Goal: Find specific page/section: Find specific page/section

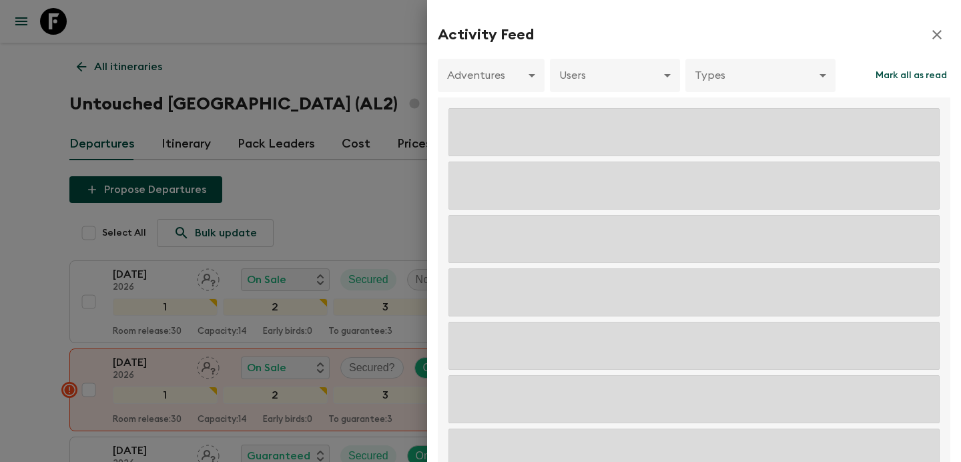
scroll to position [1501, 0]
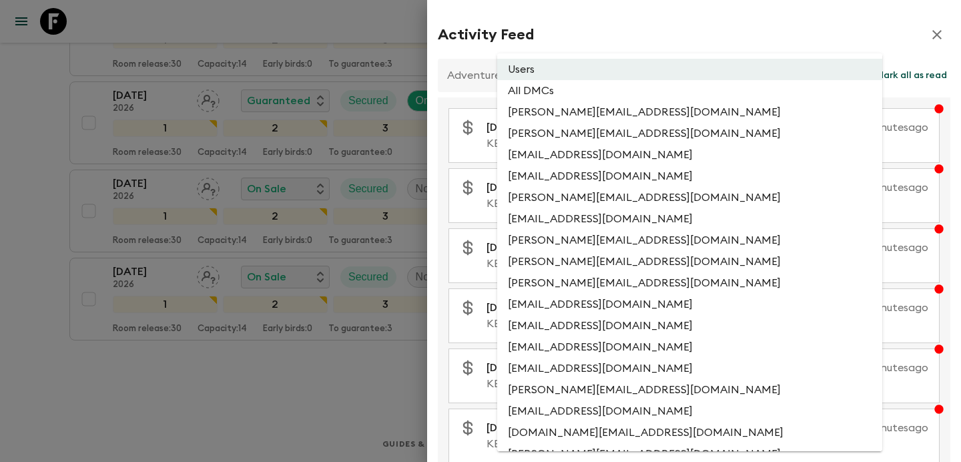
click at [625, 92] on li "All DMCs" at bounding box center [689, 90] width 385 height 21
type input "EXTERNAL_ONLY"
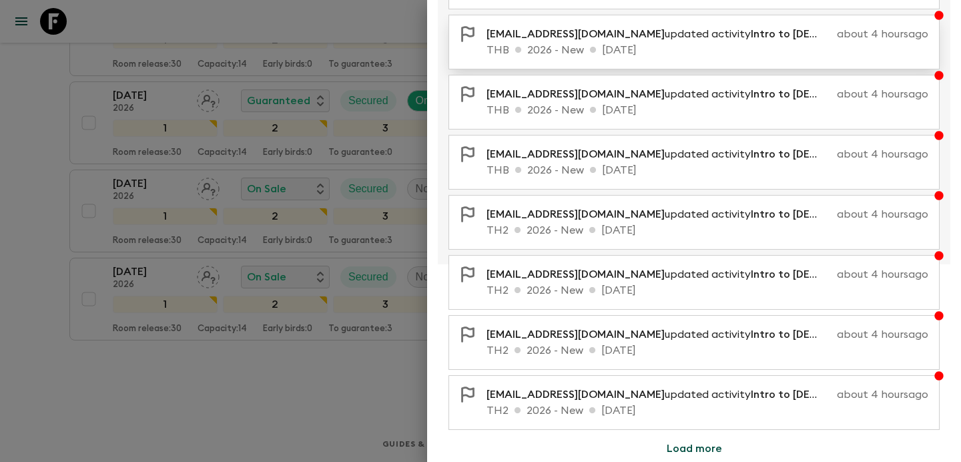
scroll to position [0, 0]
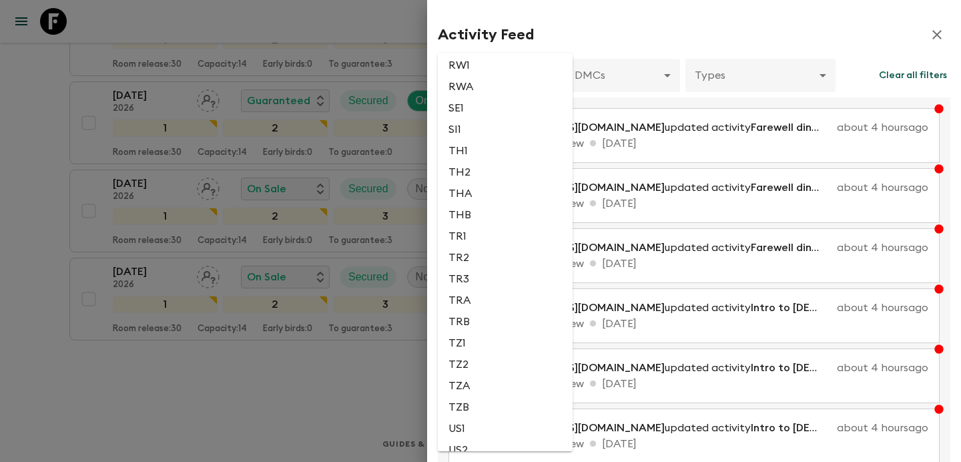
scroll to position [2954, 0]
click at [471, 246] on li "TR1" at bounding box center [505, 234] width 135 height 21
type input "18dd4336-5665-4b6f-9081-4c23c8a6794f"
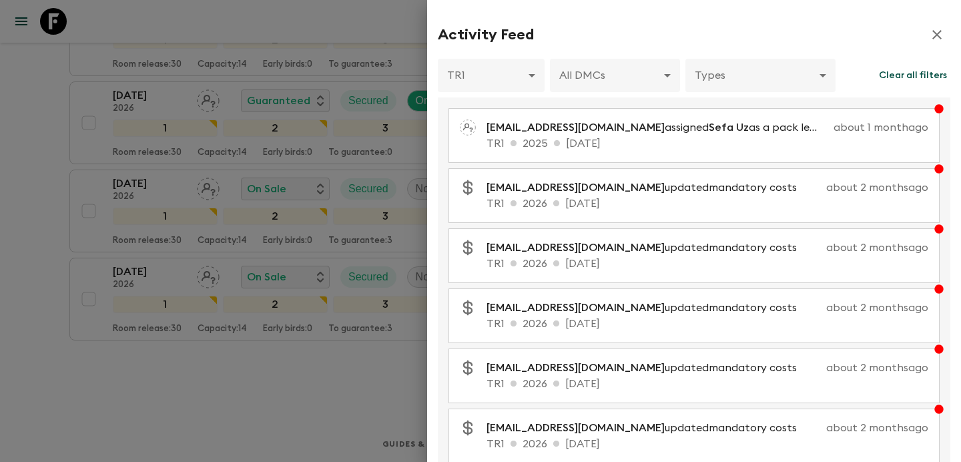
click at [24, 146] on div at bounding box center [480, 231] width 961 height 462
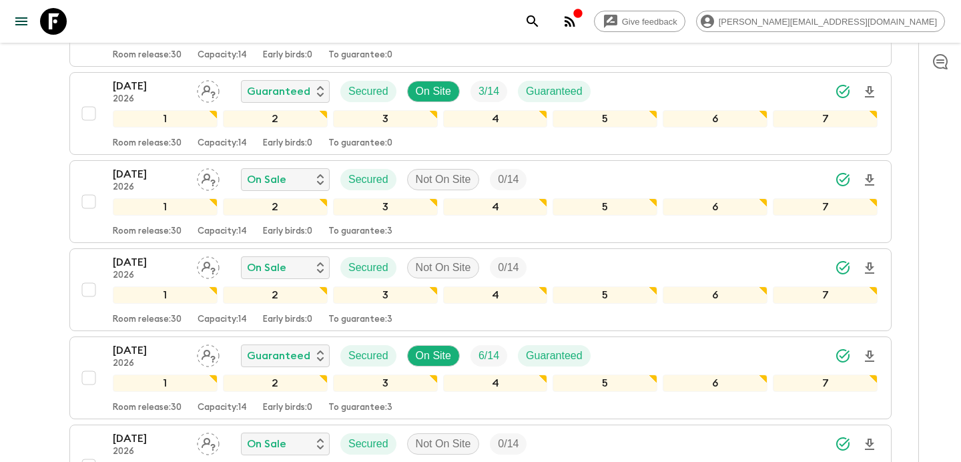
scroll to position [0, 0]
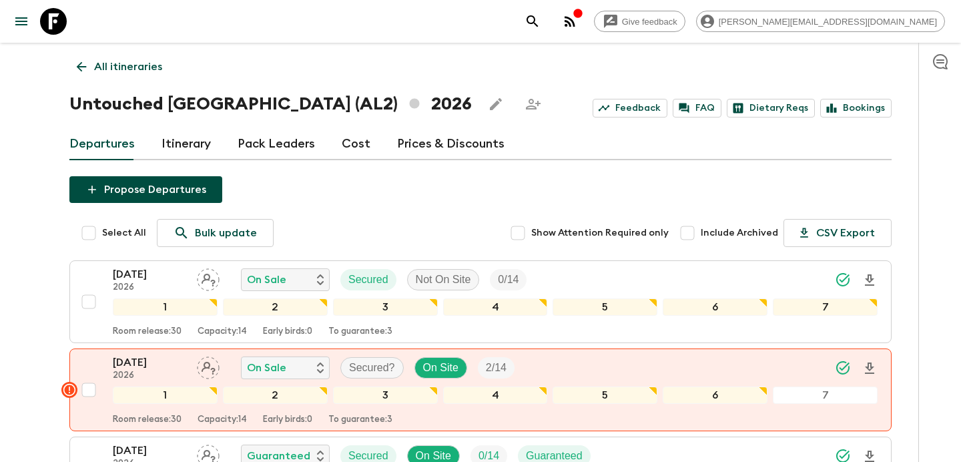
click at [126, 59] on p "All itineraries" at bounding box center [128, 67] width 68 height 16
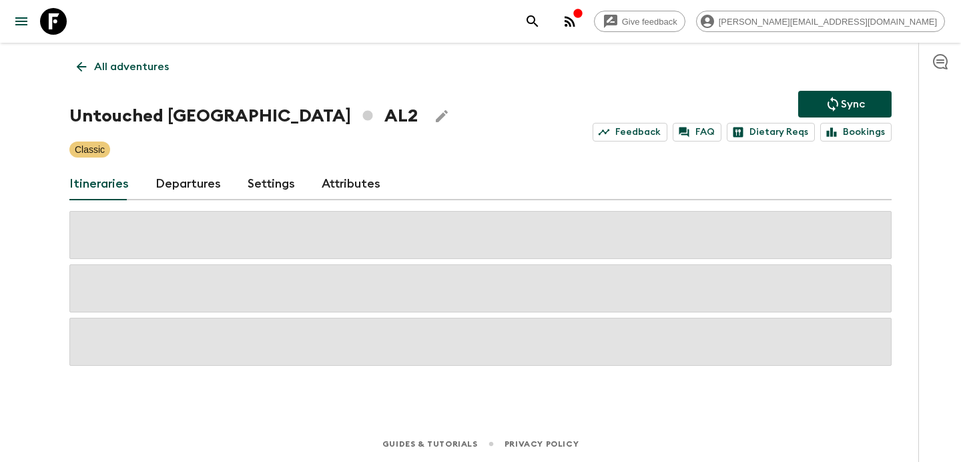
click at [126, 59] on p "All adventures" at bounding box center [131, 67] width 75 height 16
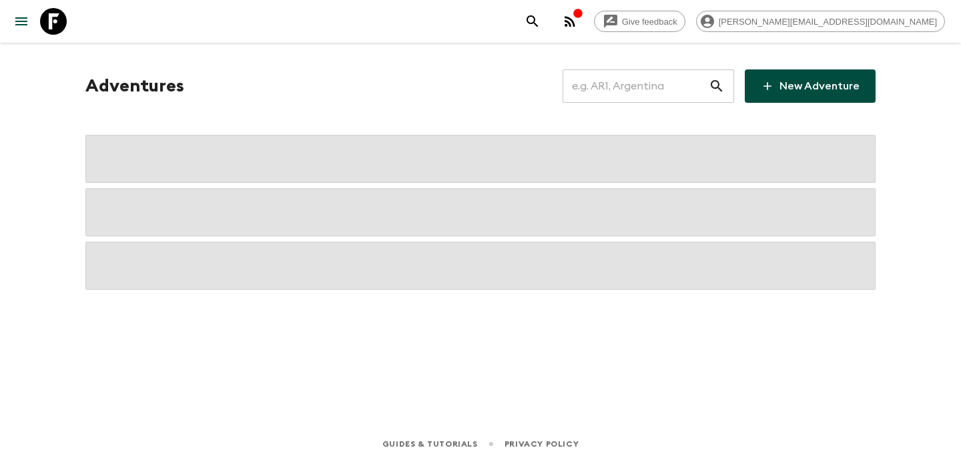
click at [670, 90] on input "text" at bounding box center [636, 85] width 146 height 37
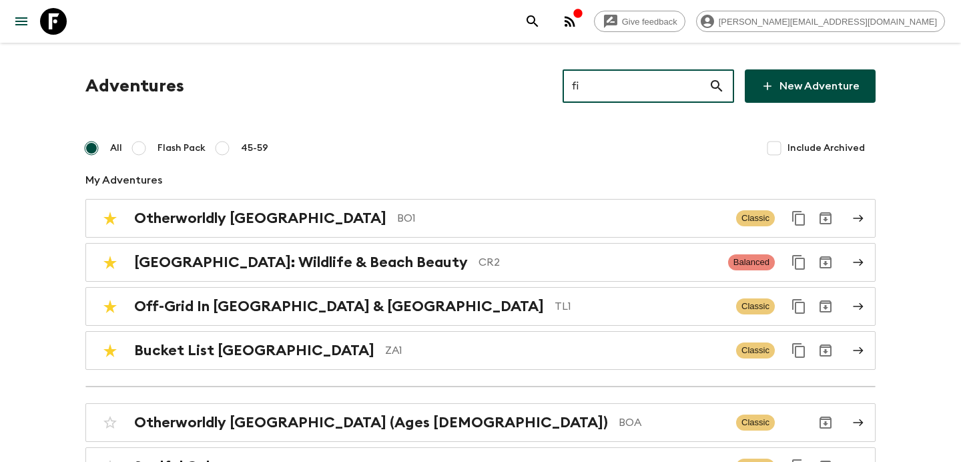
type input "fi2"
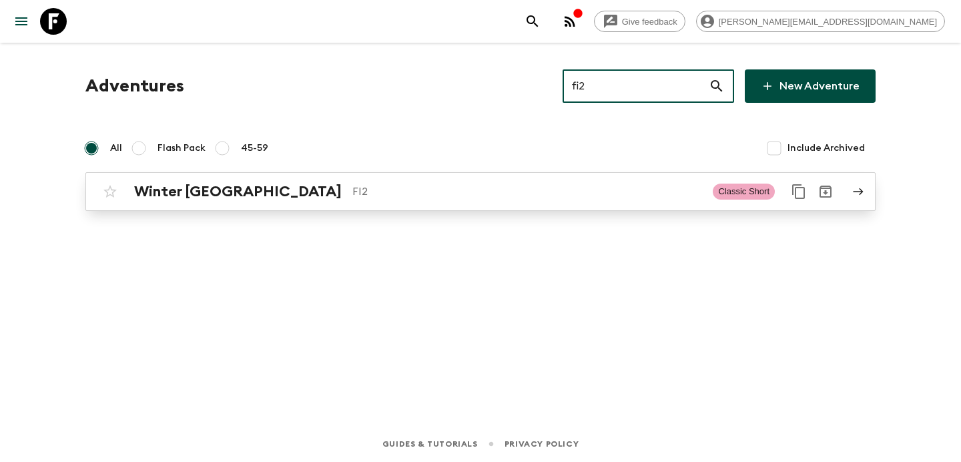
click at [403, 201] on div "Winter Finland FI2 Classic Short" at bounding box center [455, 191] width 716 height 27
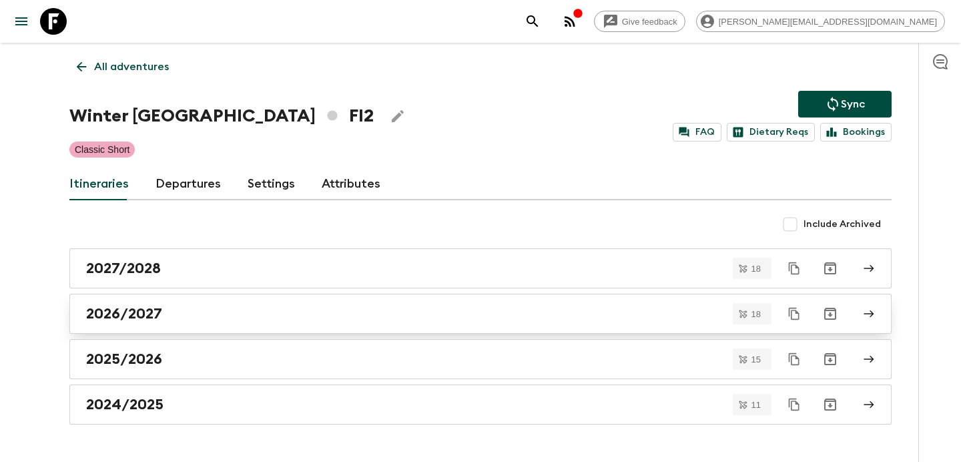
click at [259, 310] on div "2026/2027" at bounding box center [468, 313] width 764 height 17
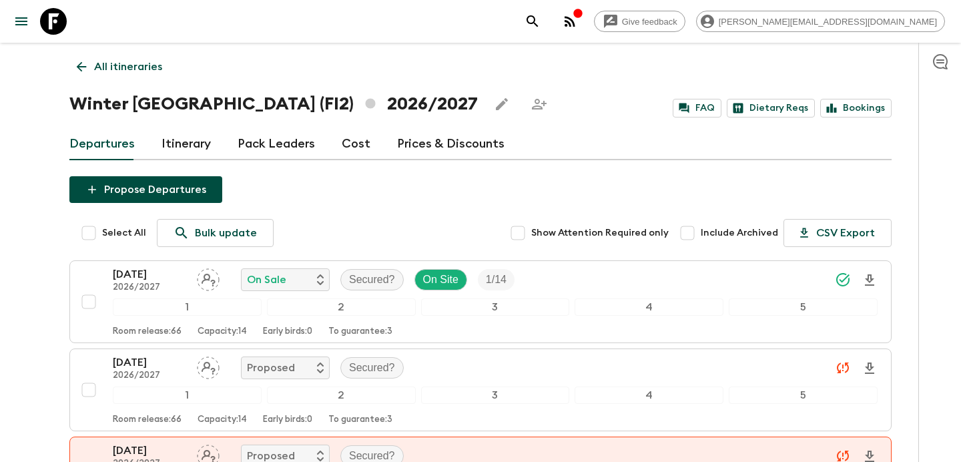
click at [138, 65] on p "All itineraries" at bounding box center [128, 67] width 68 height 16
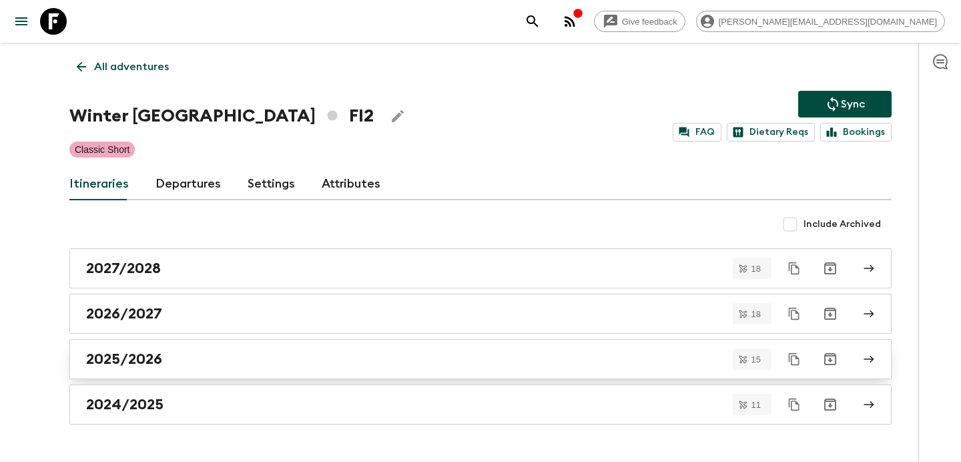
click at [226, 347] on link "2025/2026" at bounding box center [480, 359] width 823 height 40
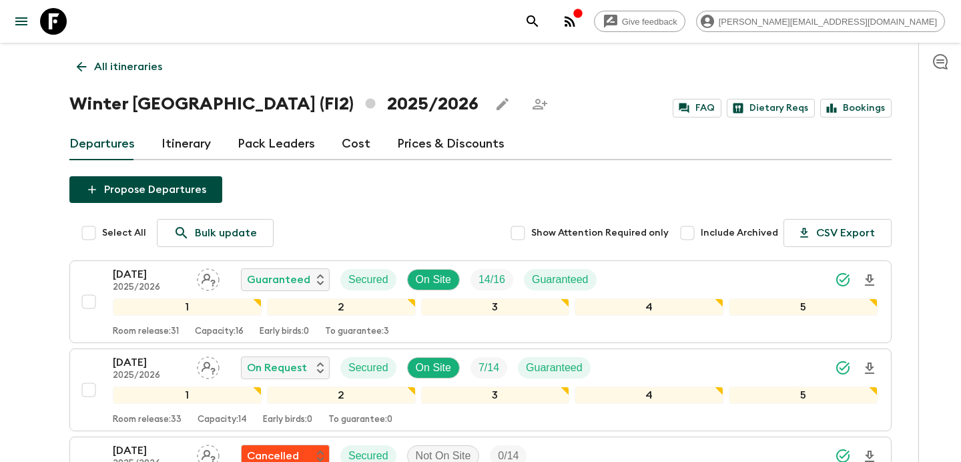
click at [126, 69] on p "All itineraries" at bounding box center [128, 67] width 68 height 16
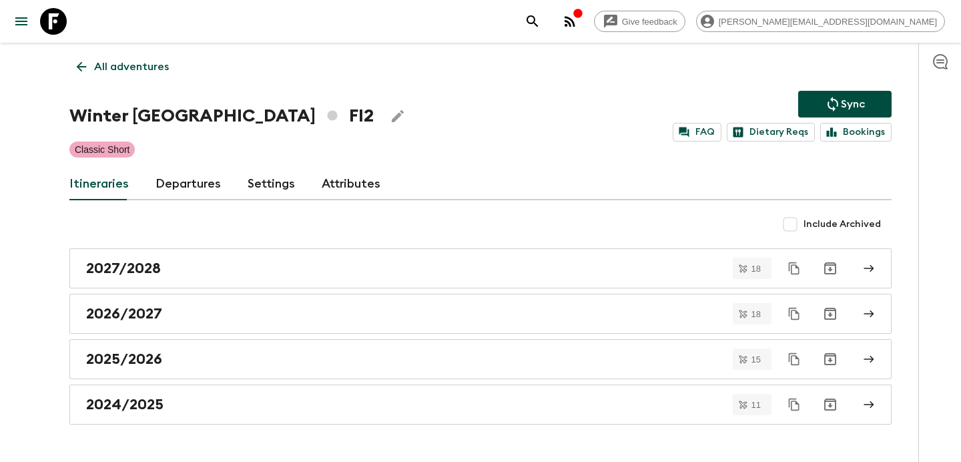
click at [126, 69] on p "All adventures" at bounding box center [131, 67] width 75 height 16
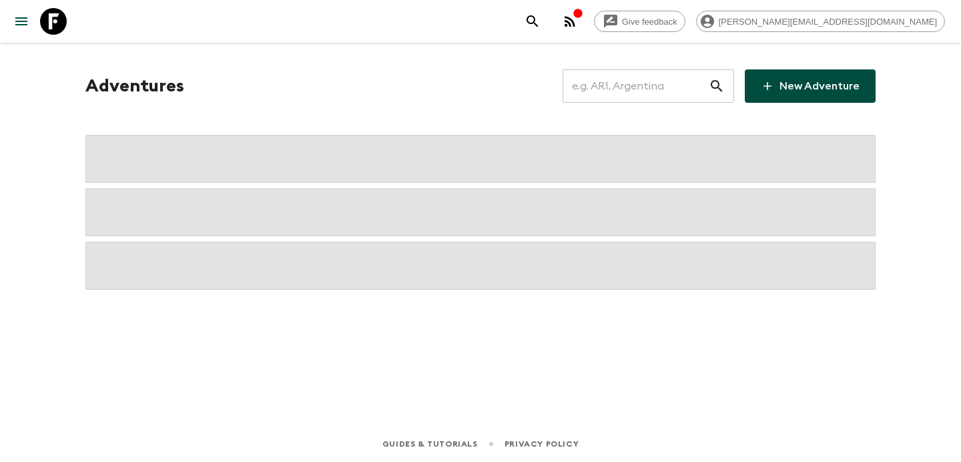
click at [644, 85] on input "text" at bounding box center [636, 85] width 146 height 37
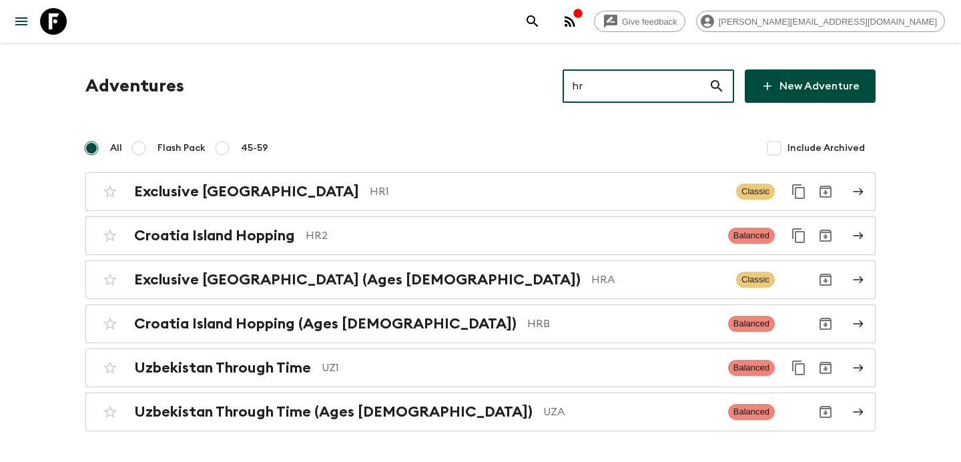
type input "hr2"
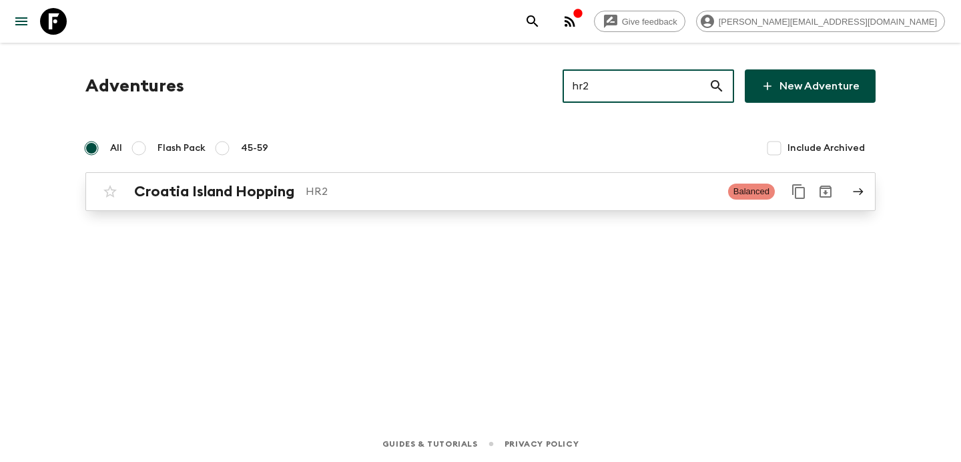
click at [628, 210] on link "Croatia Island Hopping HR2 Balanced" at bounding box center [480, 191] width 791 height 39
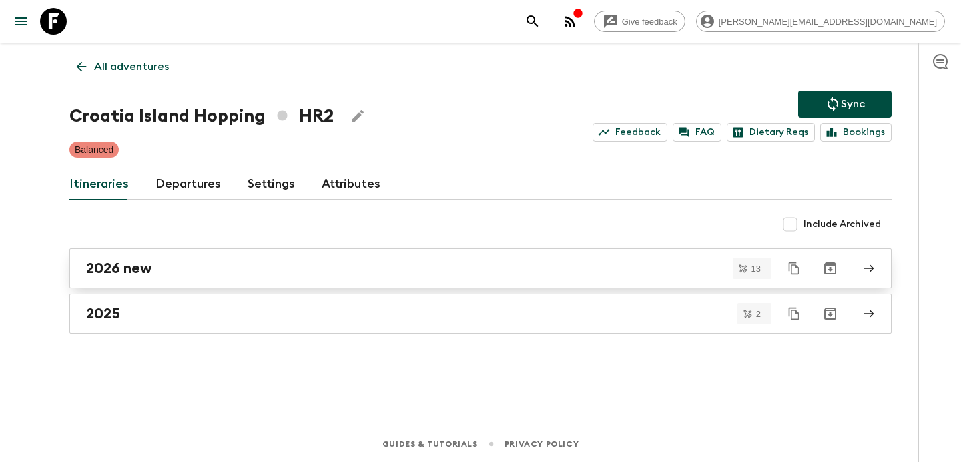
click at [252, 278] on link "2026 new" at bounding box center [480, 268] width 823 height 40
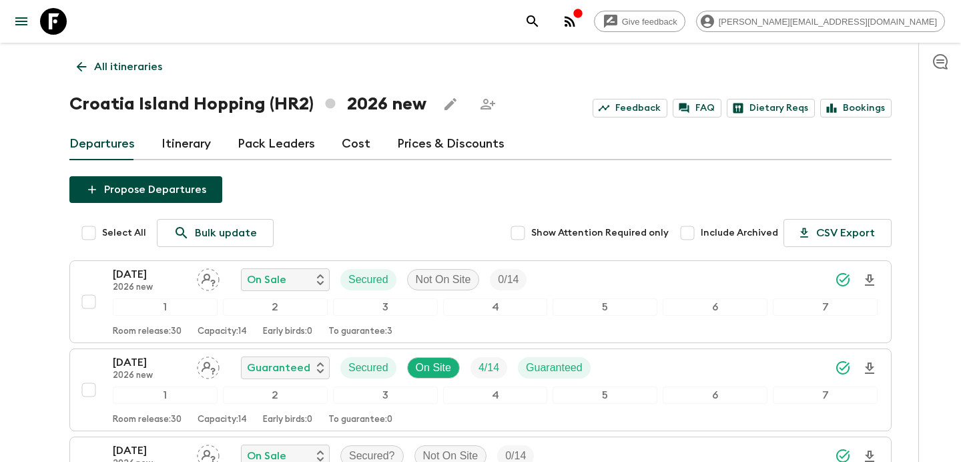
click at [345, 144] on link "Cost" at bounding box center [356, 144] width 29 height 32
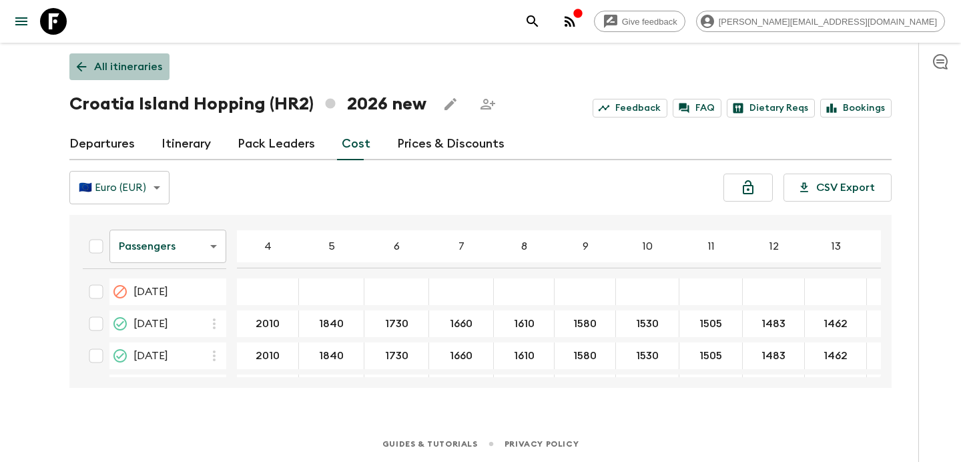
click at [118, 63] on p "All itineraries" at bounding box center [128, 67] width 68 height 16
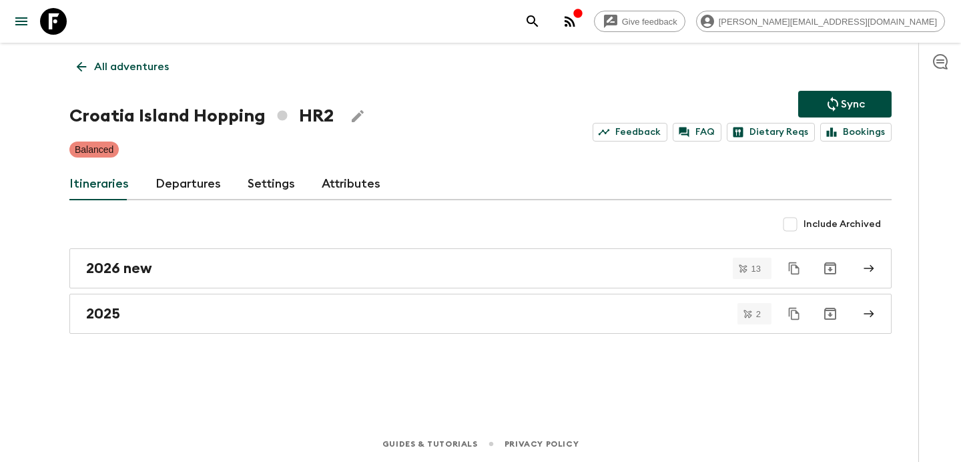
click at [118, 63] on p "All adventures" at bounding box center [131, 67] width 75 height 16
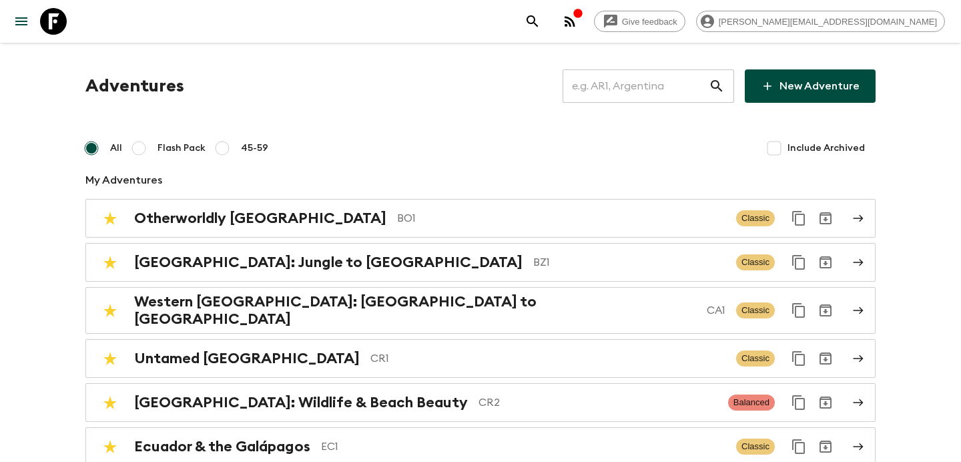
click at [654, 98] on input "text" at bounding box center [636, 85] width 146 height 37
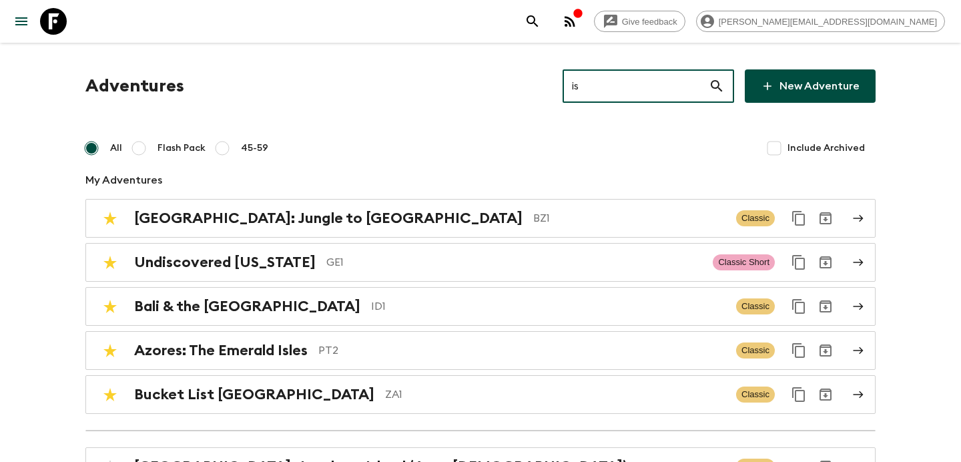
type input "is2"
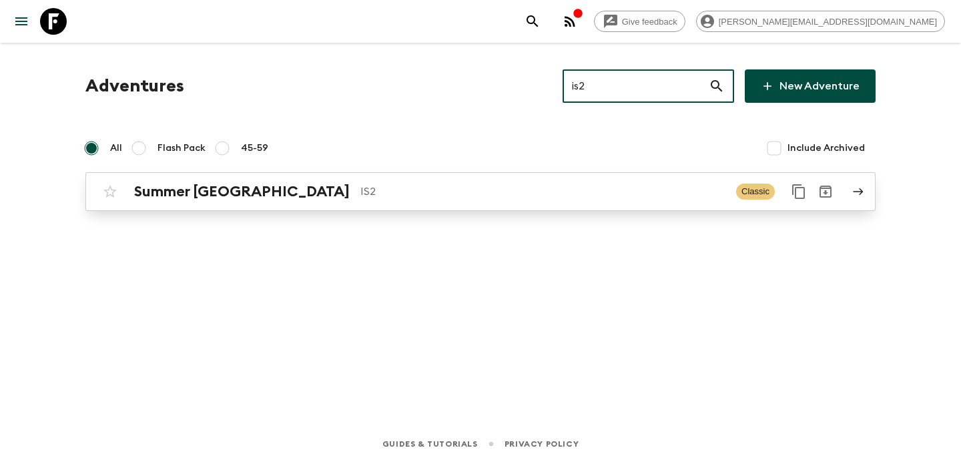
click at [609, 188] on p "IS2" at bounding box center [543, 192] width 365 height 16
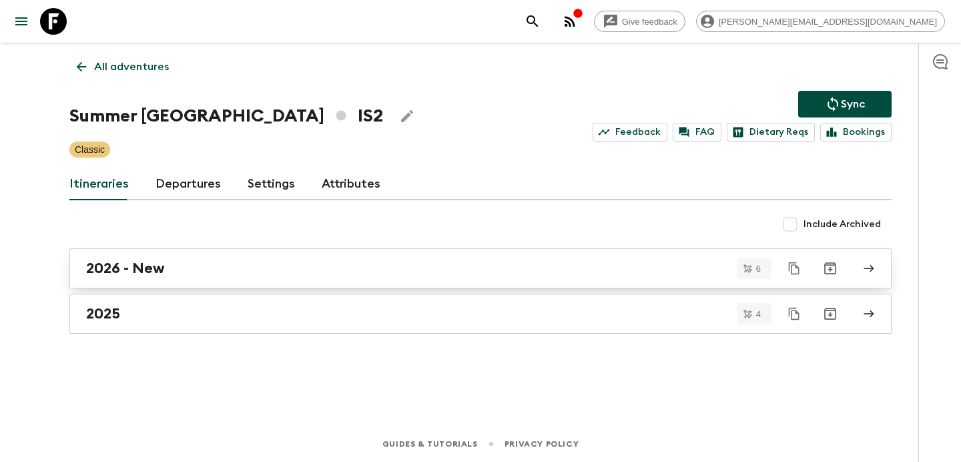
click at [200, 264] on div "2026 - New" at bounding box center [468, 268] width 764 height 17
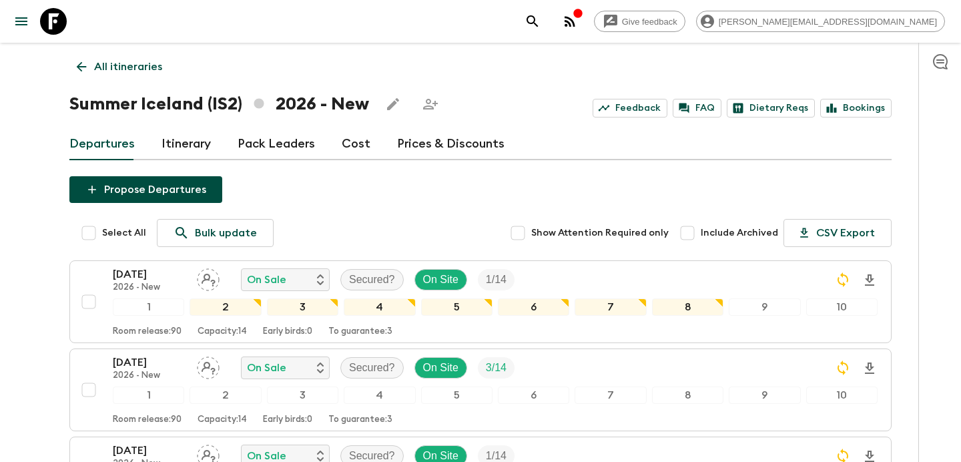
click at [351, 144] on link "Cost" at bounding box center [356, 144] width 29 height 32
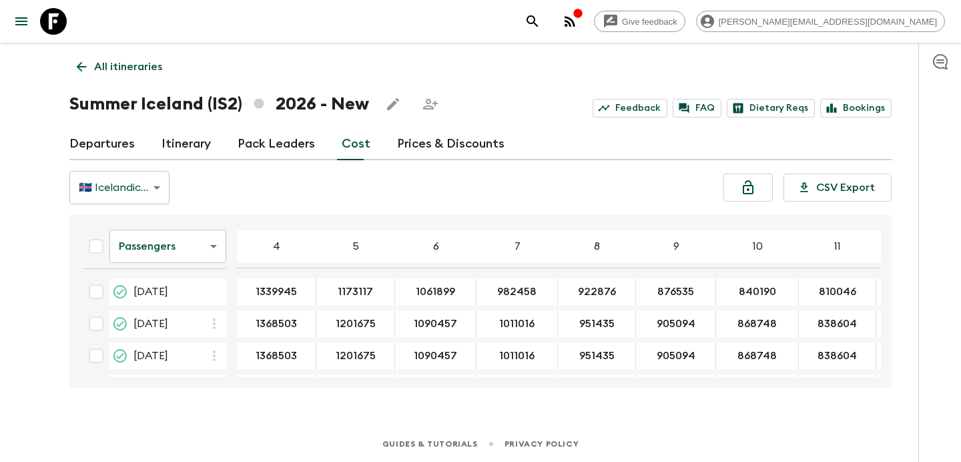
click at [141, 63] on p "All itineraries" at bounding box center [128, 67] width 68 height 16
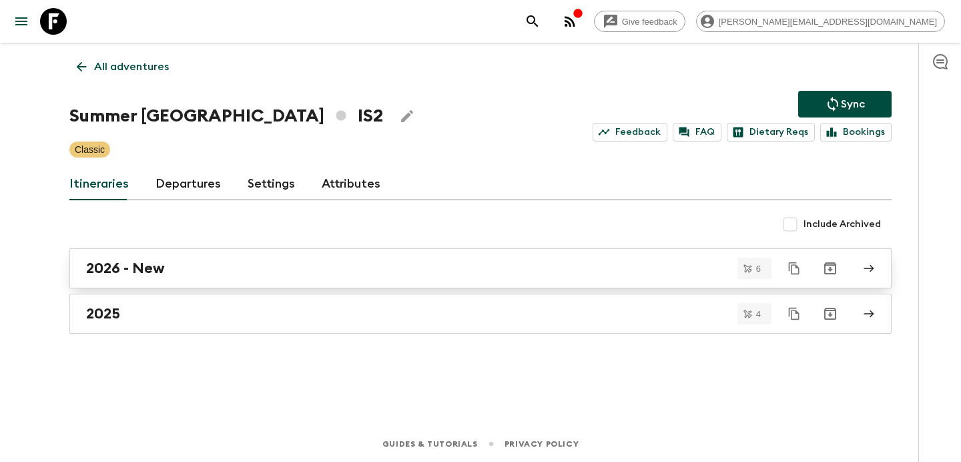
click at [225, 264] on div "2026 - New" at bounding box center [468, 268] width 764 height 17
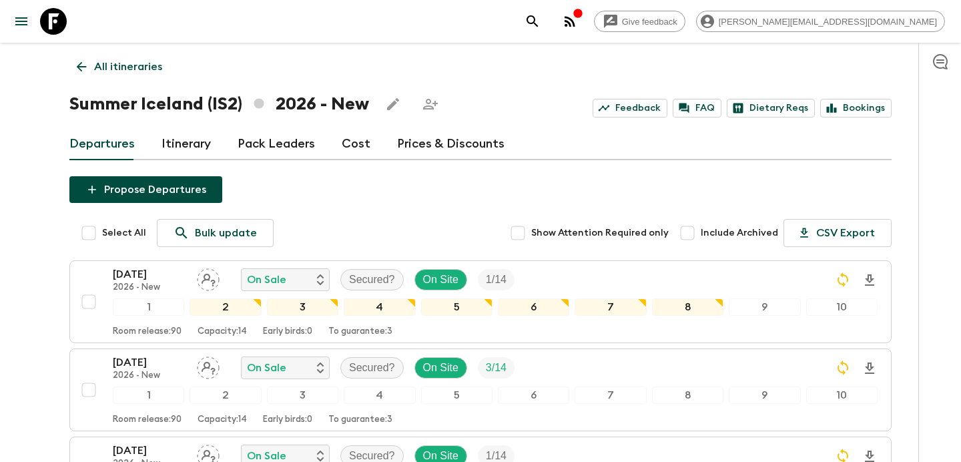
click at [116, 69] on p "All itineraries" at bounding box center [128, 67] width 68 height 16
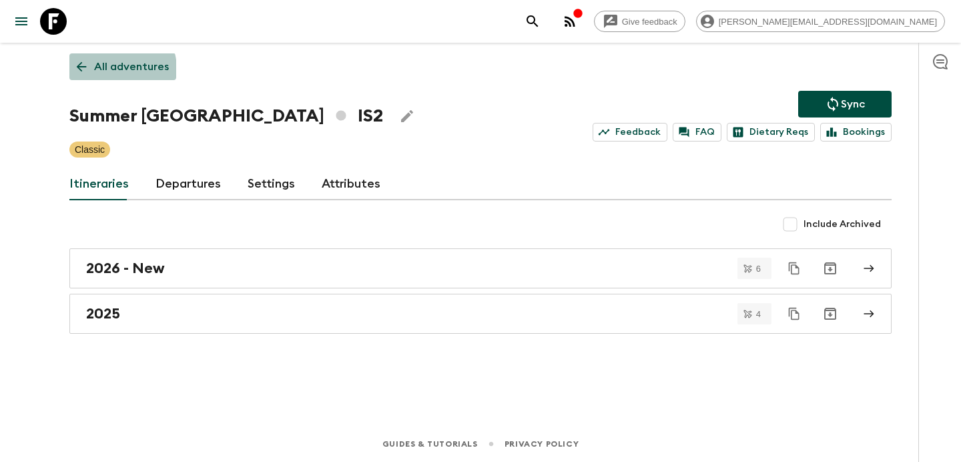
click at [116, 69] on p "All adventures" at bounding box center [131, 67] width 75 height 16
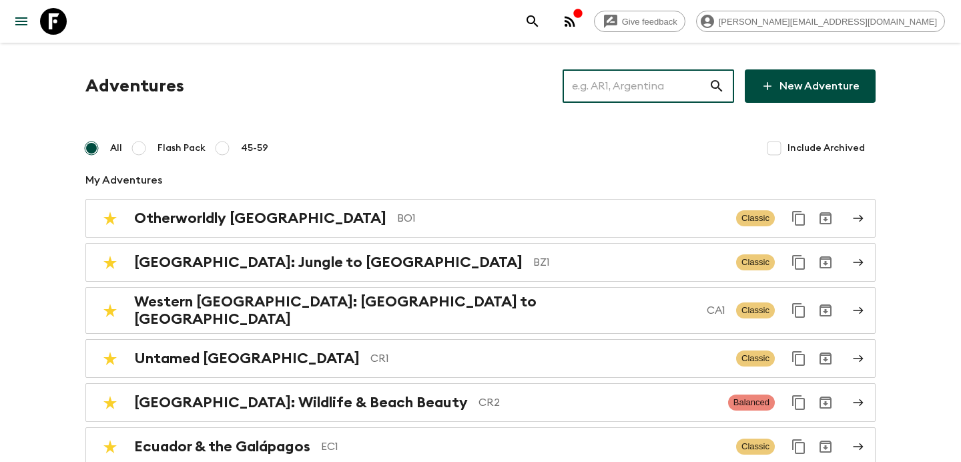
click at [688, 81] on input "text" at bounding box center [636, 85] width 146 height 37
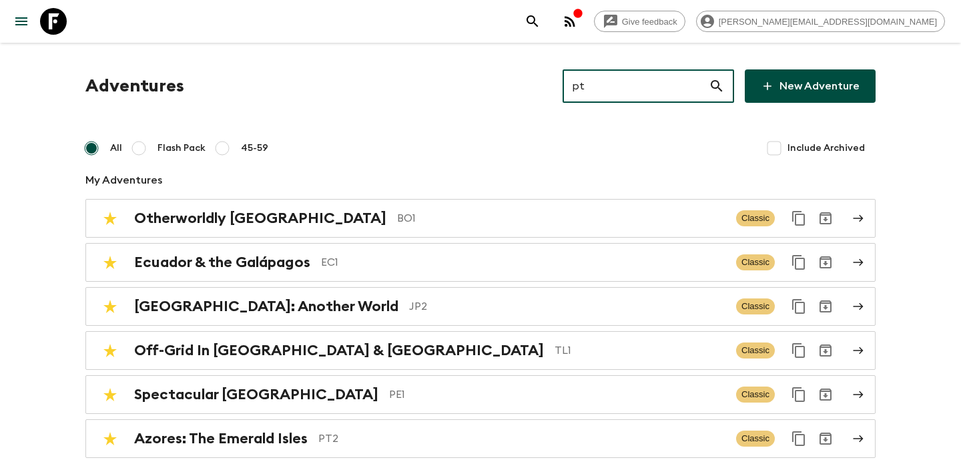
type input "pta"
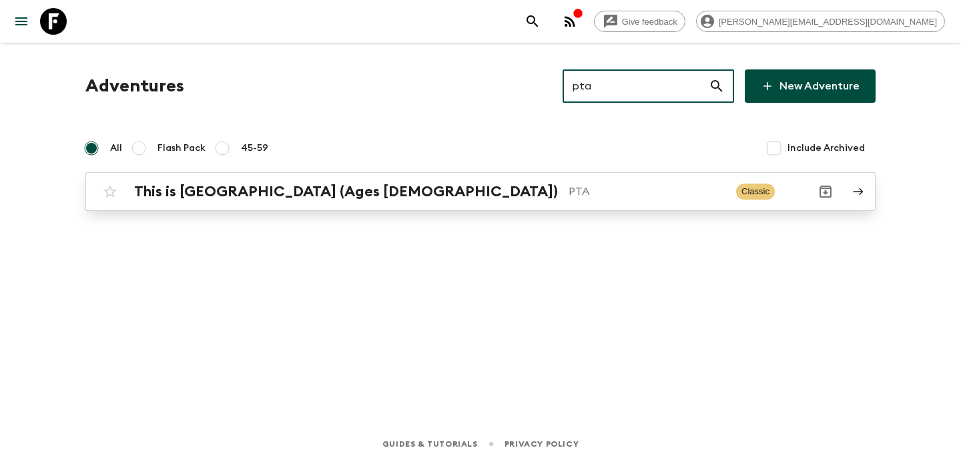
click at [330, 189] on div "This is [GEOGRAPHIC_DATA] (Ages [DEMOGRAPHIC_DATA]) PTA" at bounding box center [430, 191] width 592 height 17
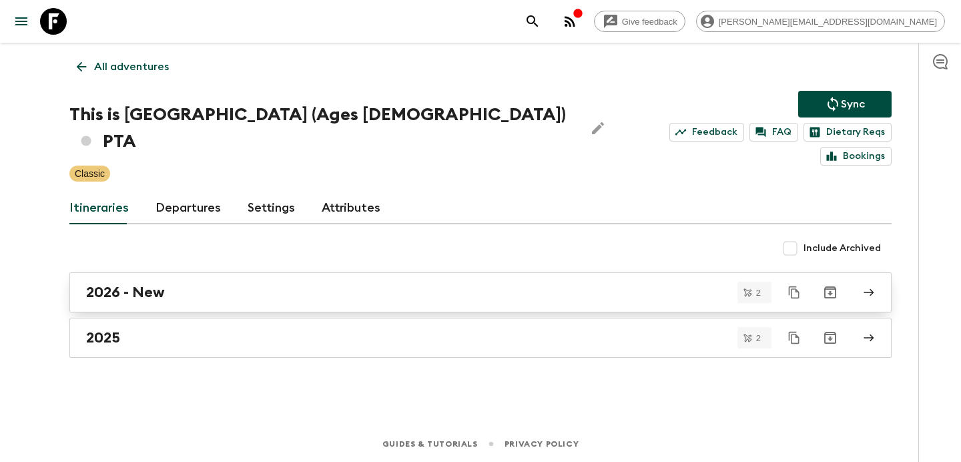
click at [325, 284] on div "2026 - New" at bounding box center [468, 292] width 764 height 17
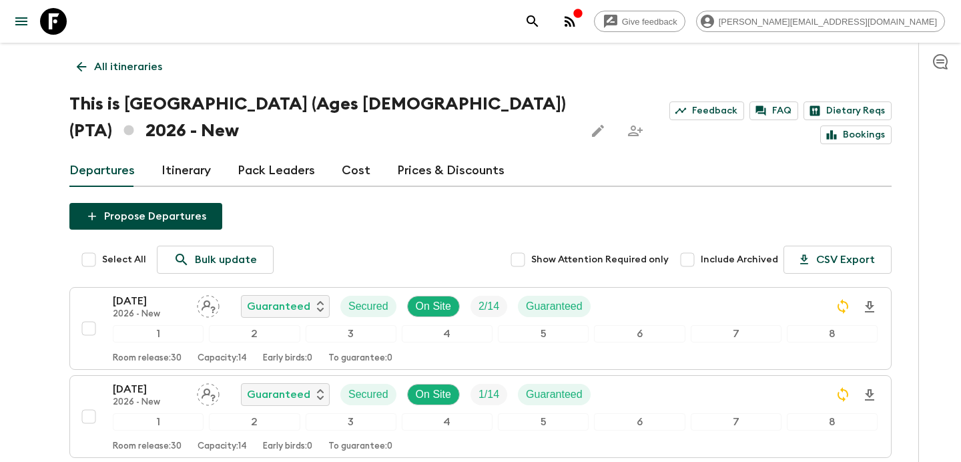
click at [526, 246] on input "Show Attention Required only" at bounding box center [518, 259] width 27 height 27
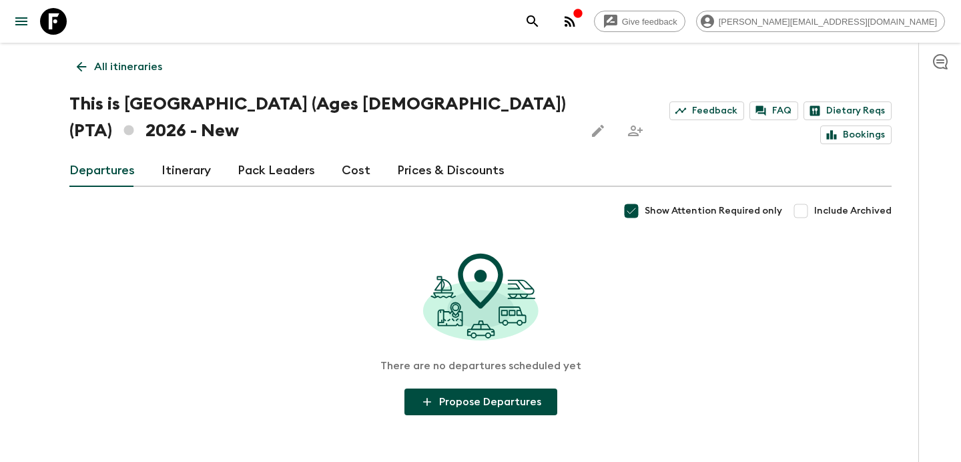
click at [644, 198] on input "Show Attention Required only" at bounding box center [631, 211] width 27 height 27
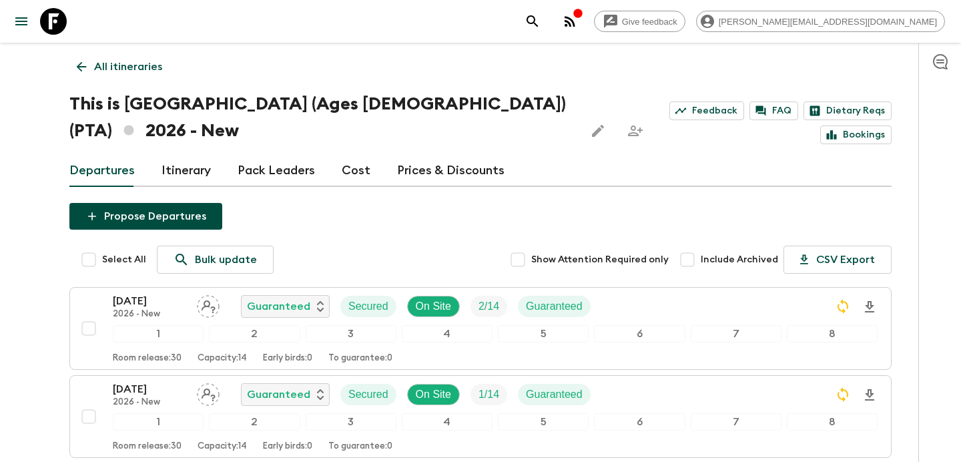
click at [694, 246] on input "Include Archived" at bounding box center [687, 259] width 27 height 27
checkbox input "false"
click at [576, 19] on icon "button" at bounding box center [570, 21] width 11 height 11
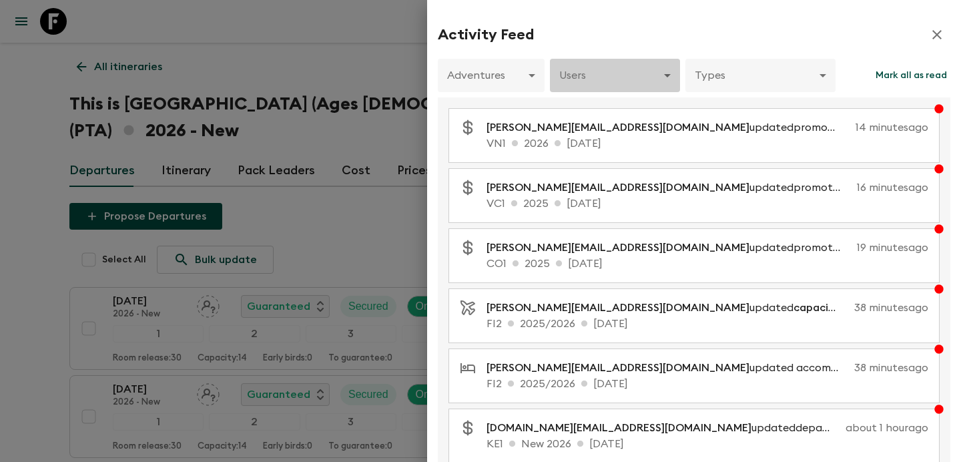
click at [632, 75] on body "Give feedback [PERSON_NAME][EMAIL_ADDRESS][DOMAIN_NAME] All itineraries This is…" at bounding box center [480, 290] width 961 height 580
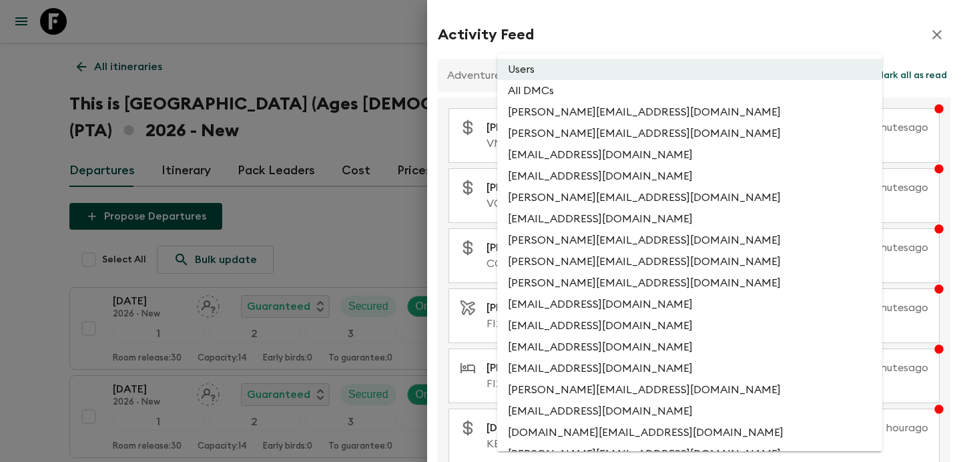
click at [619, 96] on li "All DMCs" at bounding box center [689, 90] width 385 height 21
type input "EXTERNAL_ONLY"
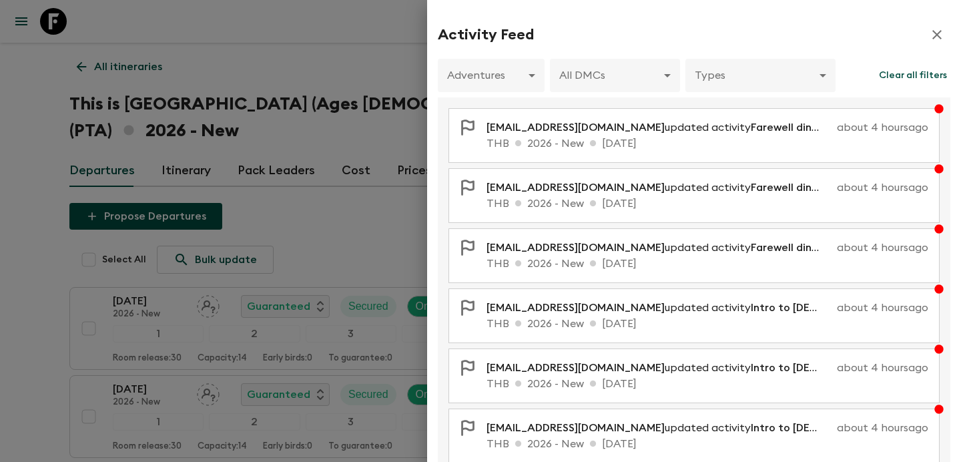
click at [134, 64] on div at bounding box center [480, 231] width 961 height 462
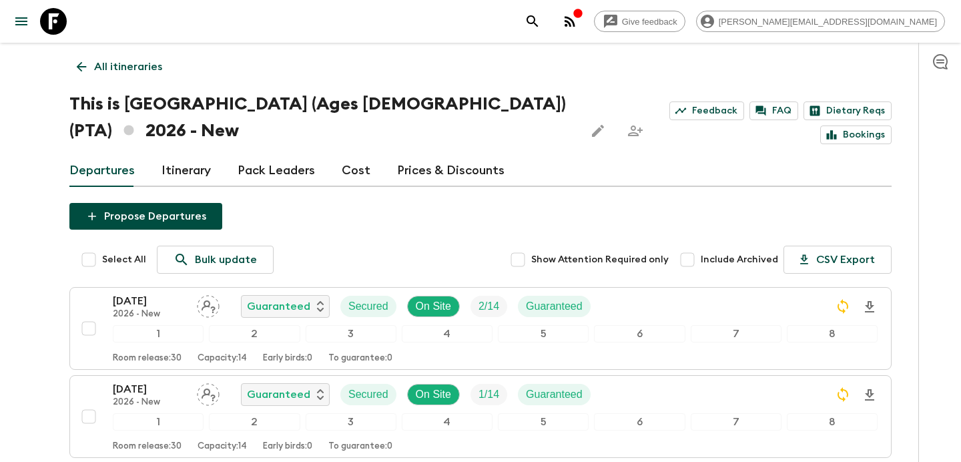
click at [578, 21] on icon "button" at bounding box center [570, 21] width 16 height 16
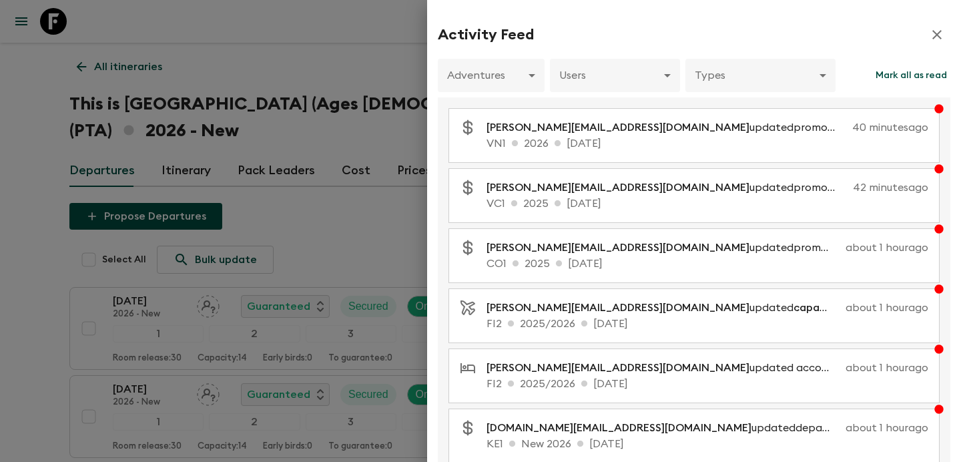
click at [295, 61] on div at bounding box center [480, 231] width 961 height 462
